Goal: Transaction & Acquisition: Purchase product/service

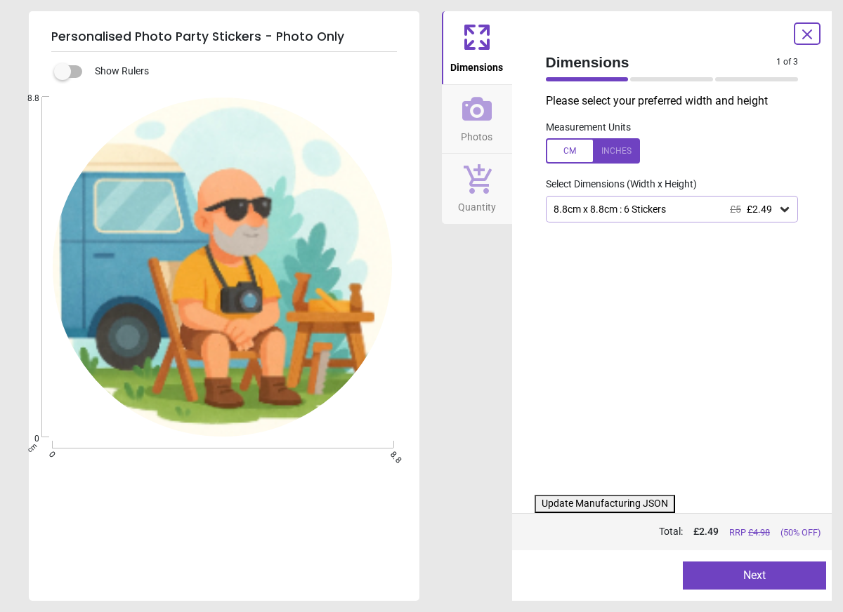
click at [285, 39] on h5 "Personalised Photo Party Stickers - Photo Only" at bounding box center [224, 36] width 346 height 29
click at [302, 28] on h5 "Personalised Photo Party Stickers - Photo Only" at bounding box center [224, 36] width 346 height 29
click at [299, 34] on h5 "Personalised Photo Party Stickers - Photo Only" at bounding box center [224, 36] width 346 height 29
